Goal: Check status: Check status

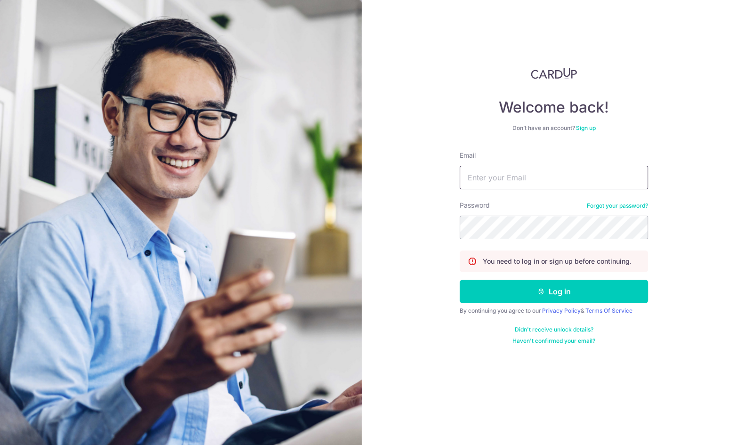
click at [533, 180] on input "Email" at bounding box center [554, 178] width 188 height 24
type input "[PERSON_NAME][EMAIL_ADDRESS][DOMAIN_NAME]"
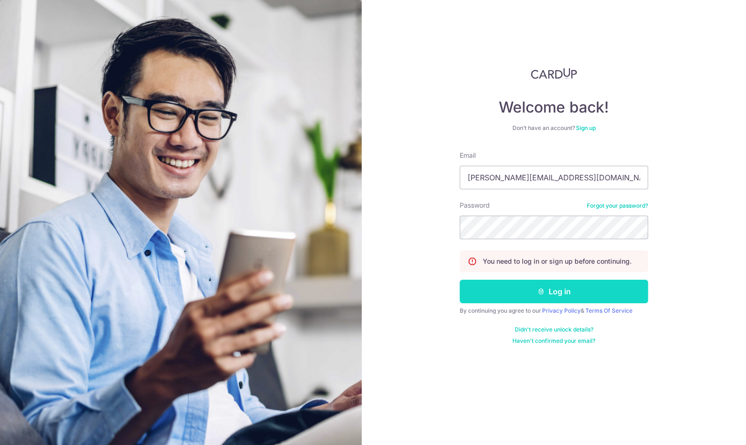
click at [589, 292] on button "Log in" at bounding box center [554, 292] width 188 height 24
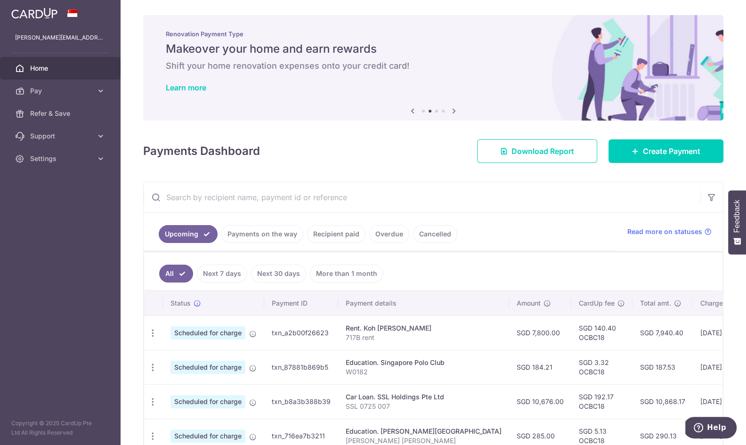
click at [326, 236] on link "Recipient paid" at bounding box center [336, 234] width 58 height 18
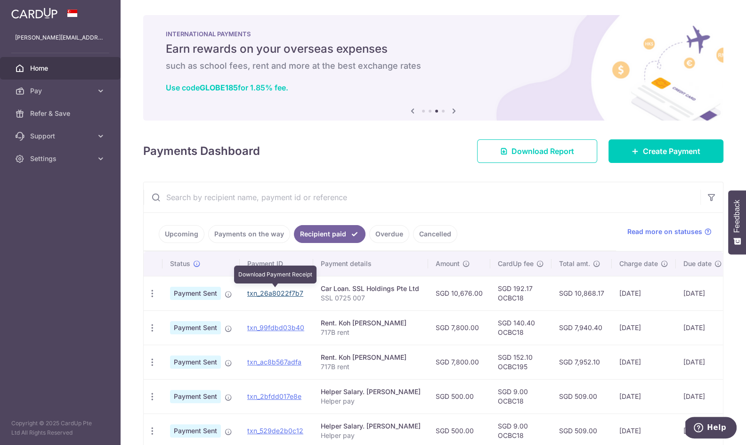
click at [287, 292] on link "txn_26a8022f7b7" at bounding box center [275, 293] width 56 height 8
